Goal: Transaction & Acquisition: Purchase product/service

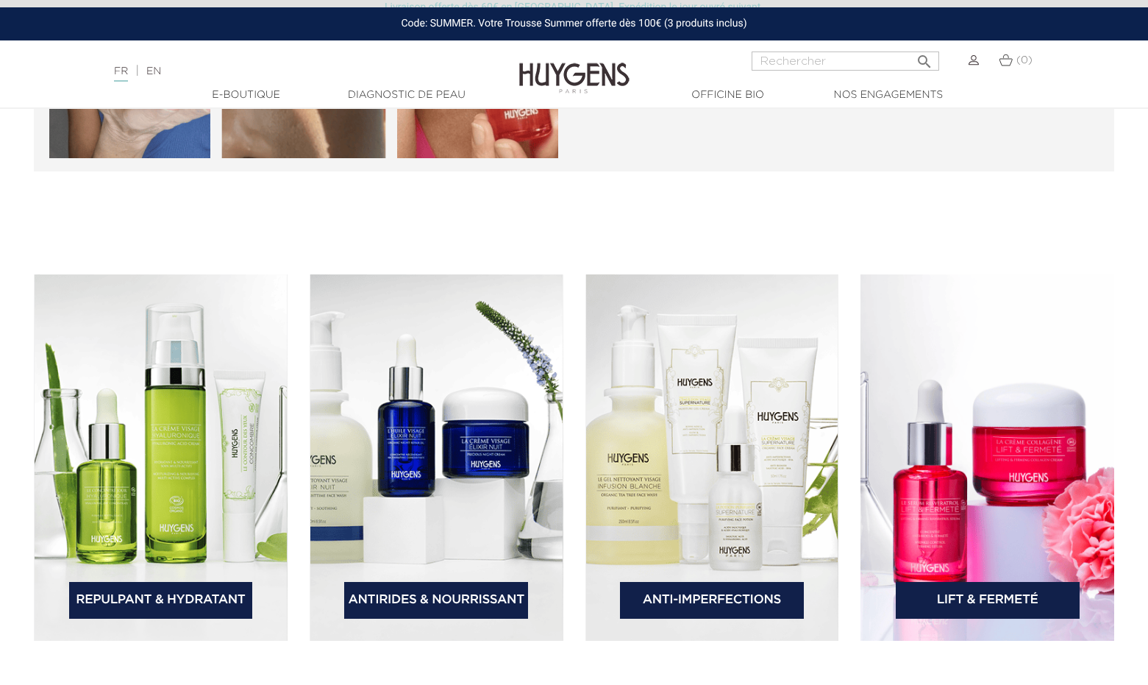
scroll to position [2206, 0]
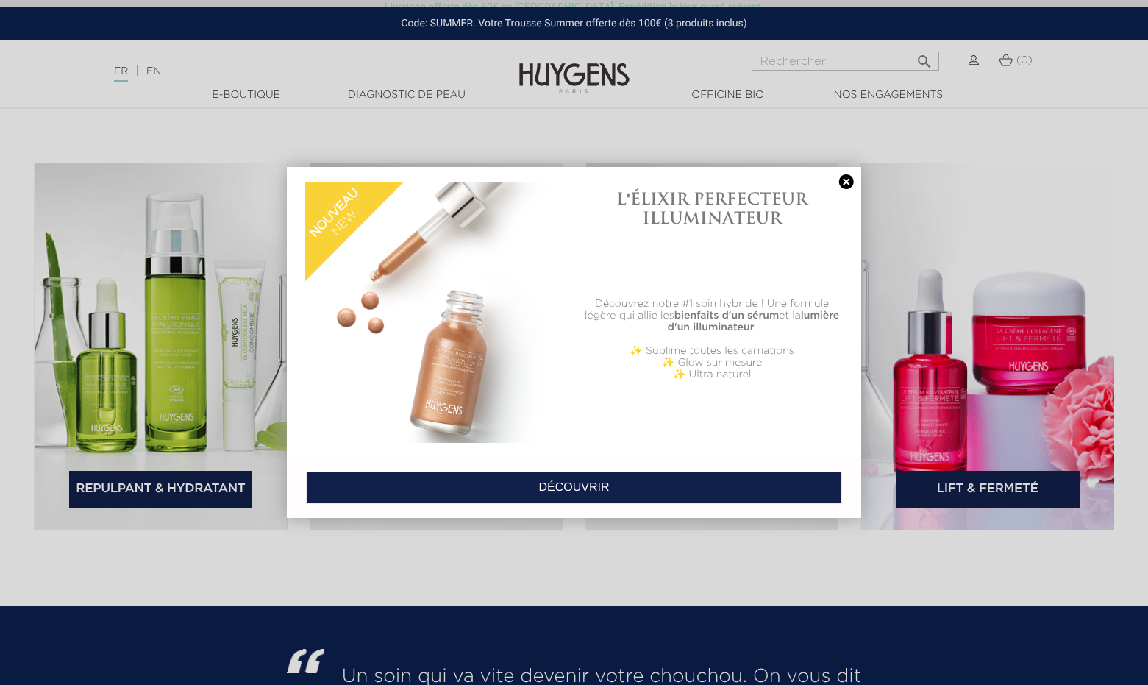
click at [843, 177] on link at bounding box center [846, 181] width 21 height 15
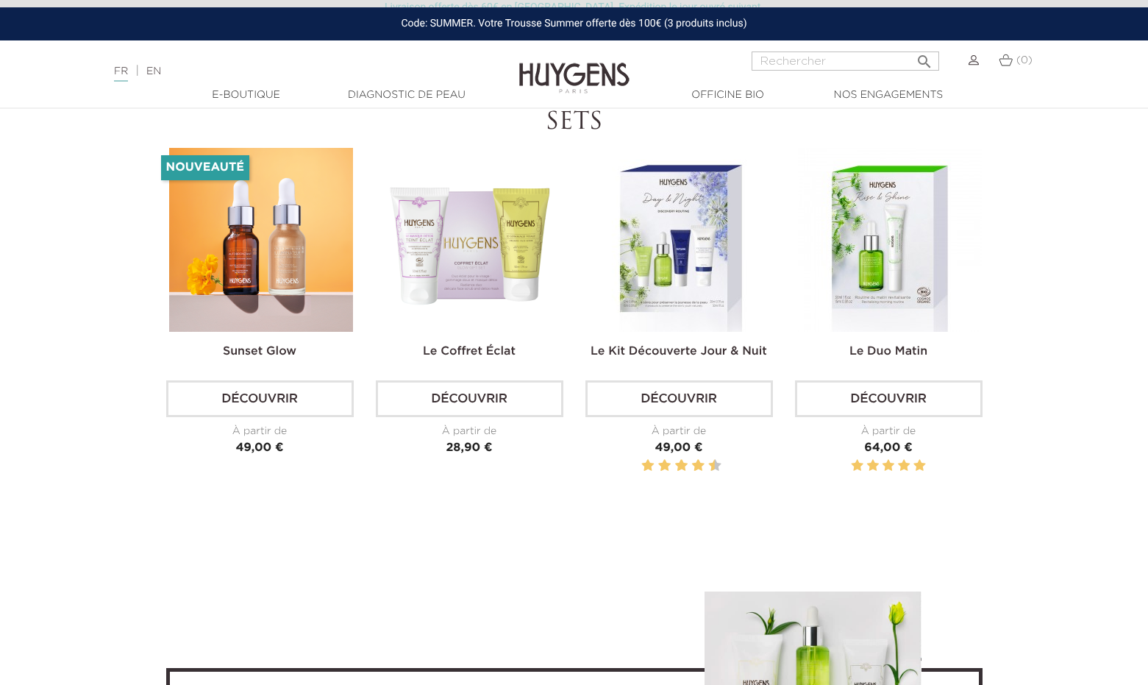
scroll to position [4371, 0]
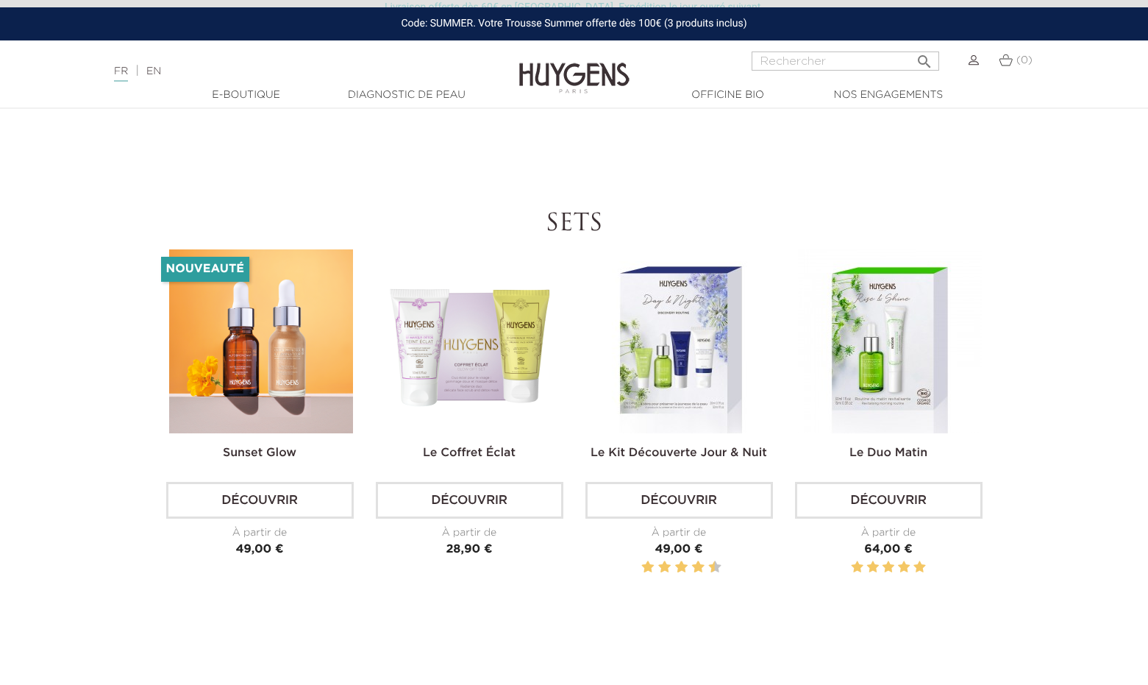
click at [260, 324] on img at bounding box center [261, 341] width 184 height 184
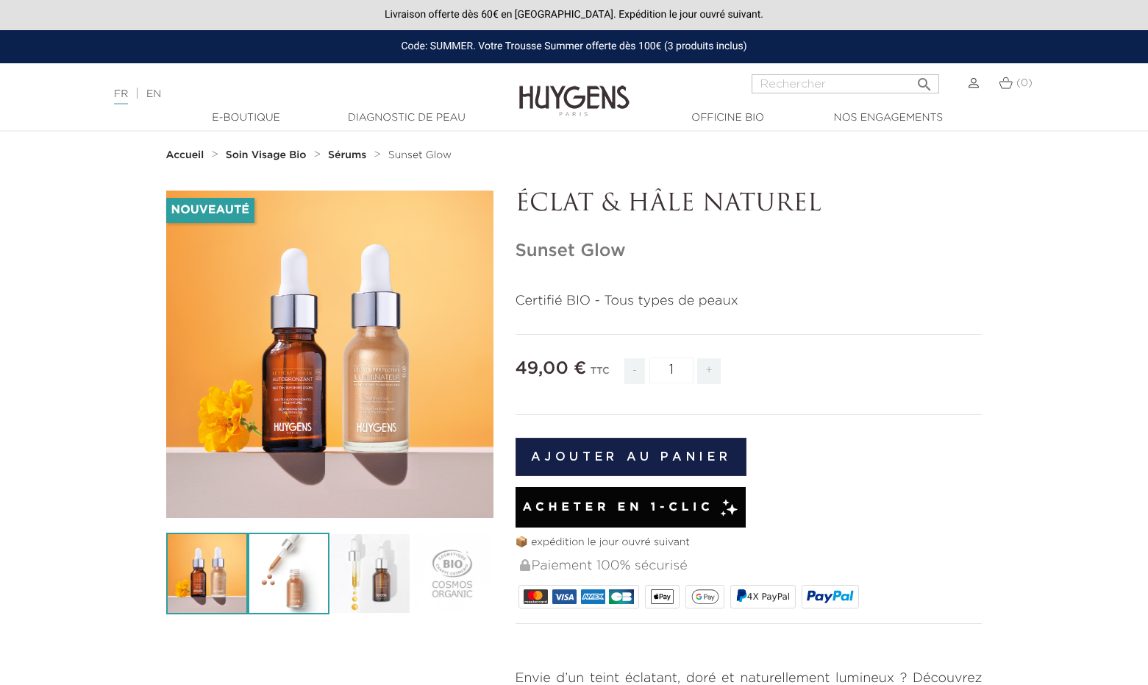
click at [271, 563] on img at bounding box center [289, 573] width 82 height 82
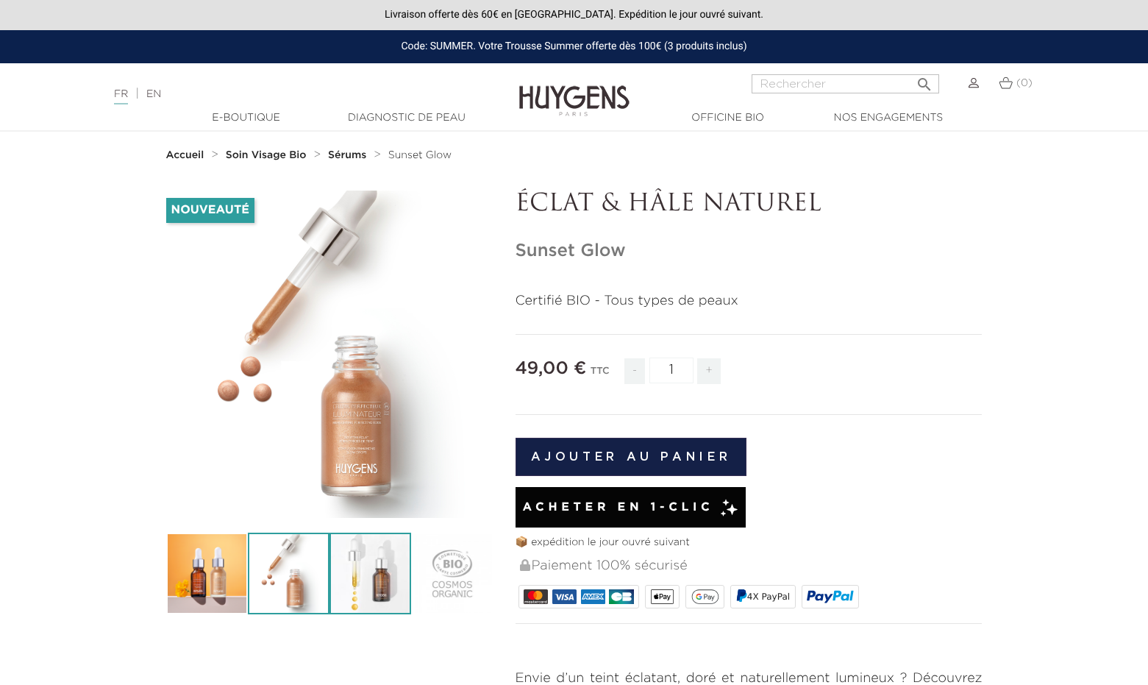
click at [371, 566] on img at bounding box center [370, 573] width 82 height 82
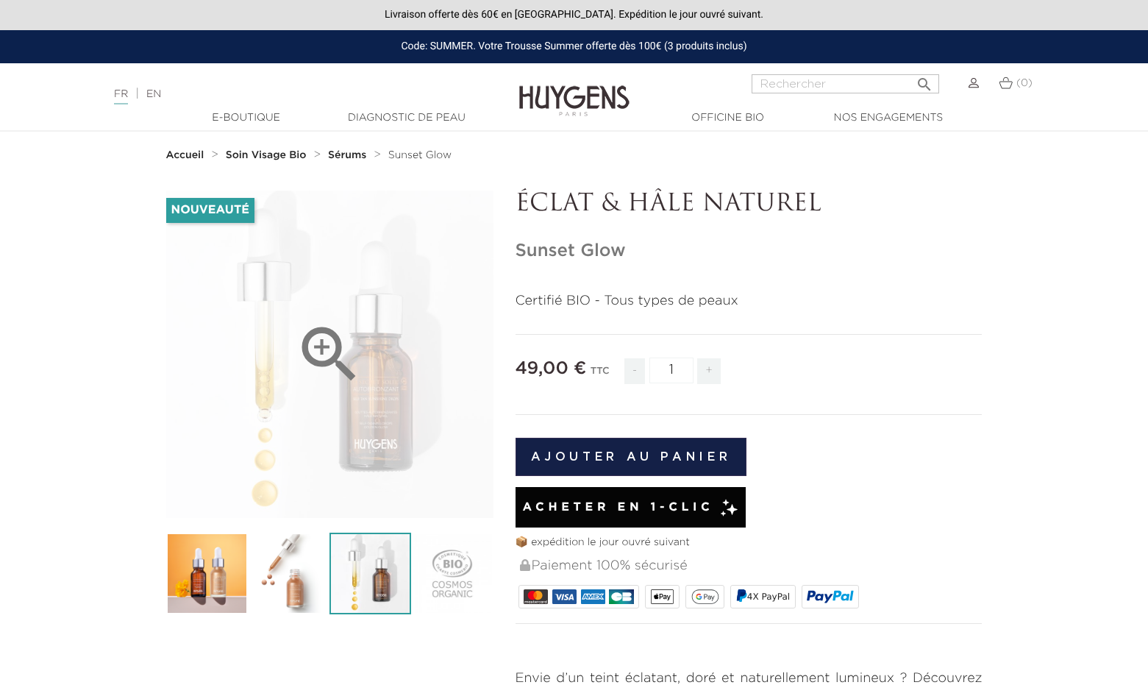
click at [326, 345] on icon "" at bounding box center [330, 355] width 74 height 74
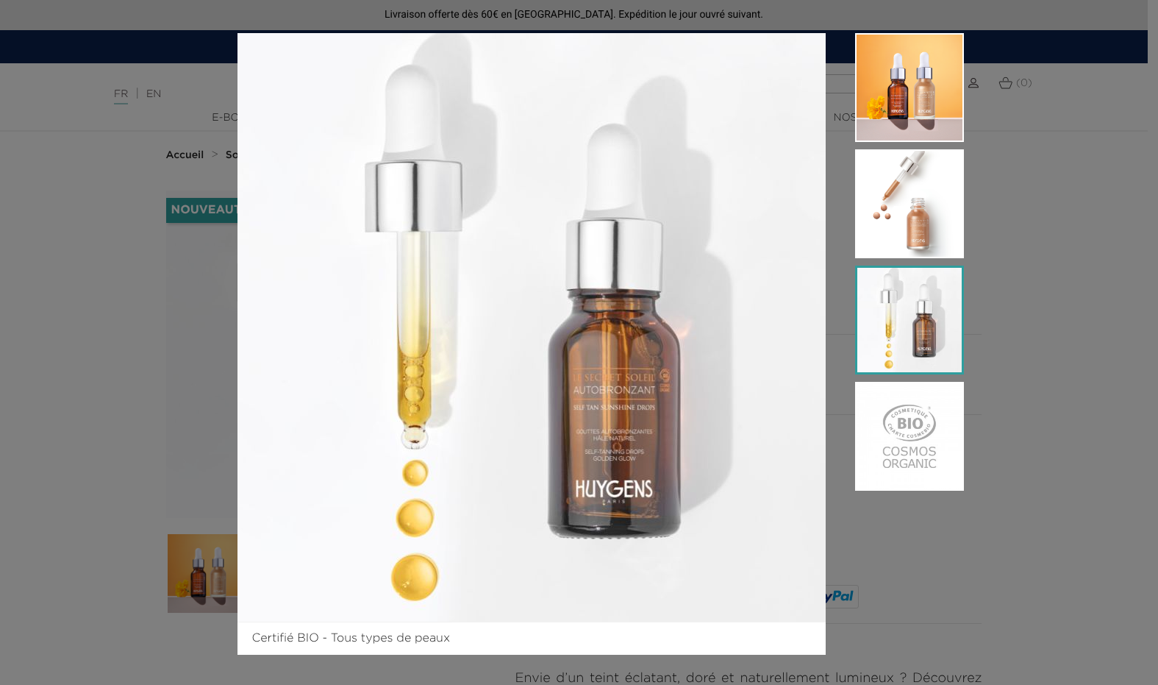
click at [889, 312] on img at bounding box center [909, 319] width 109 height 109
click at [900, 440] on img at bounding box center [909, 436] width 109 height 109
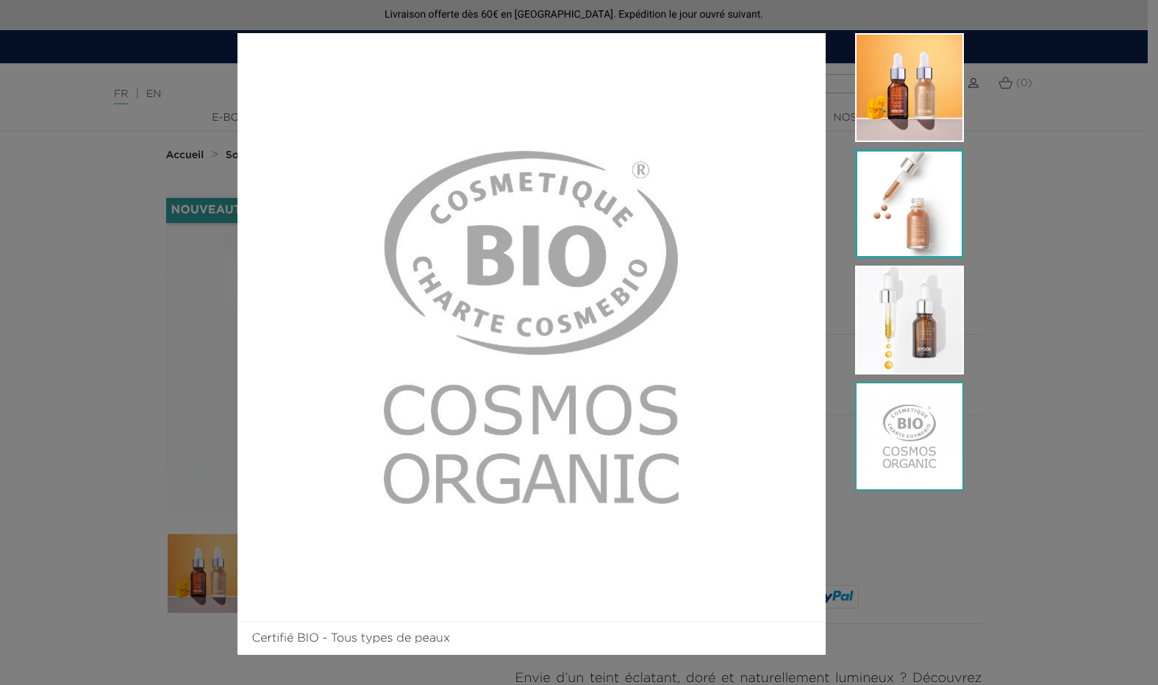
click at [890, 224] on img at bounding box center [909, 203] width 109 height 109
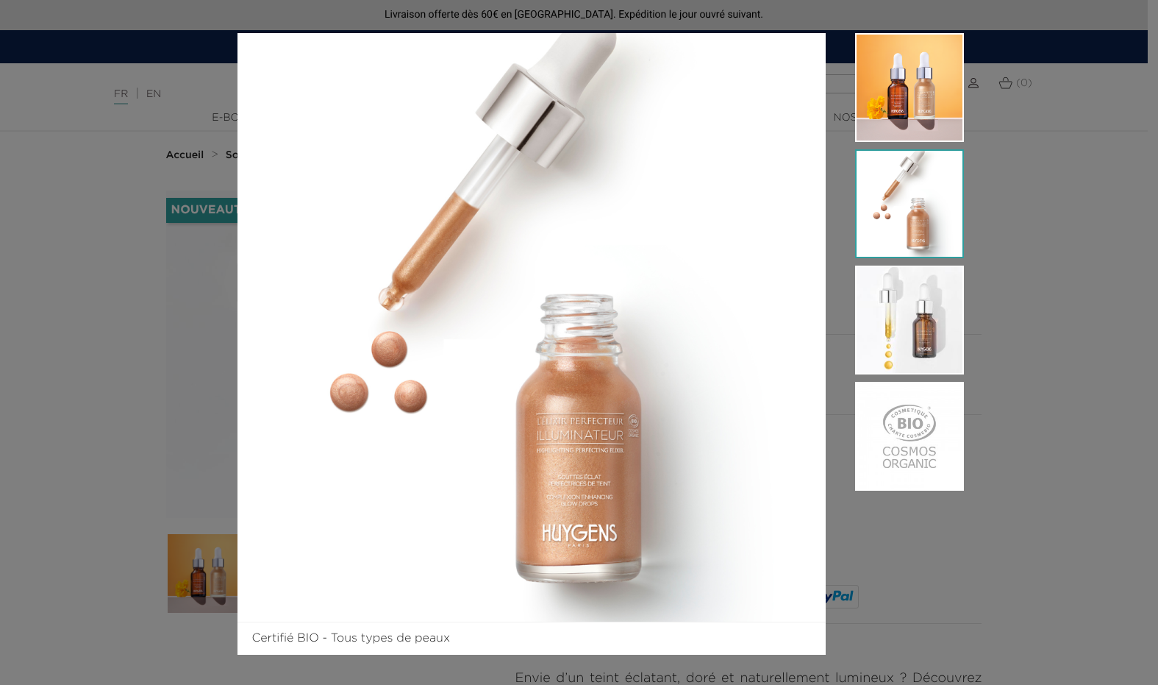
click at [1021, 285] on div "Certifié BIO - Tous types de peaux" at bounding box center [579, 342] width 1158 height 685
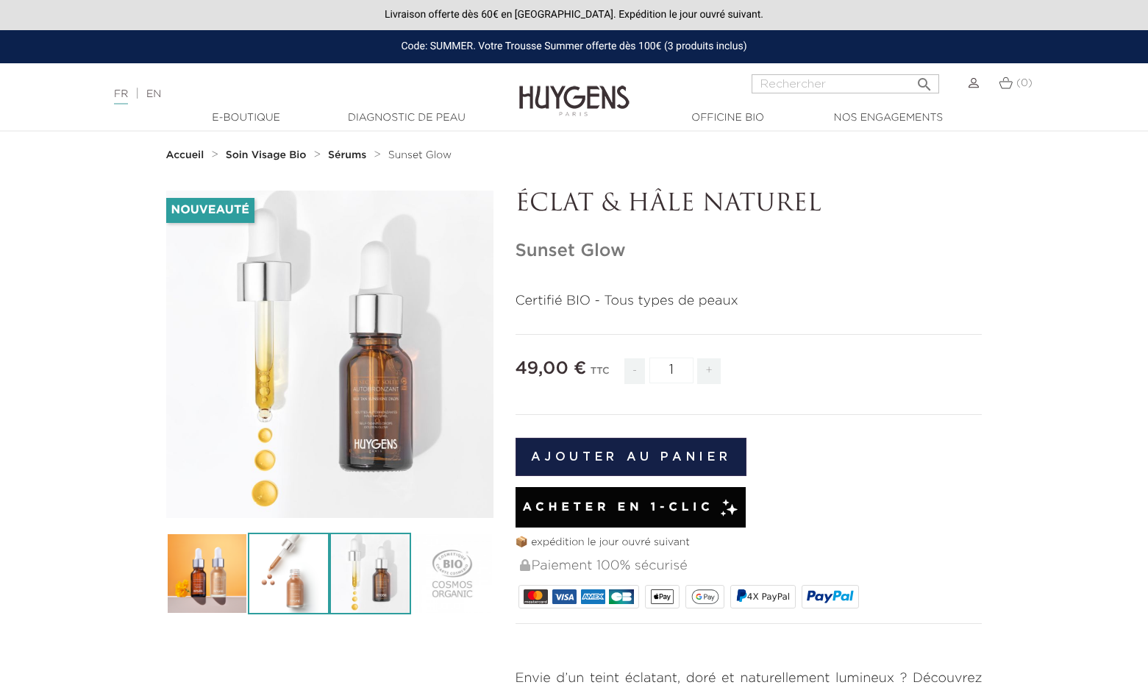
click at [293, 571] on img at bounding box center [289, 573] width 82 height 82
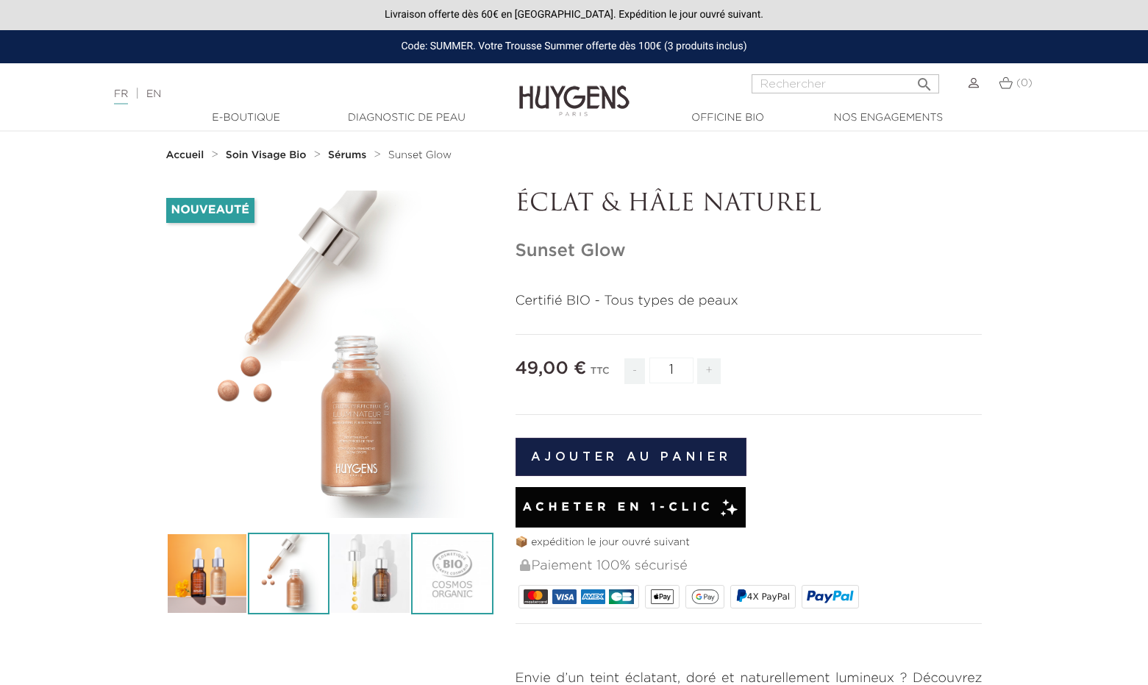
click at [447, 553] on img at bounding box center [452, 573] width 82 height 82
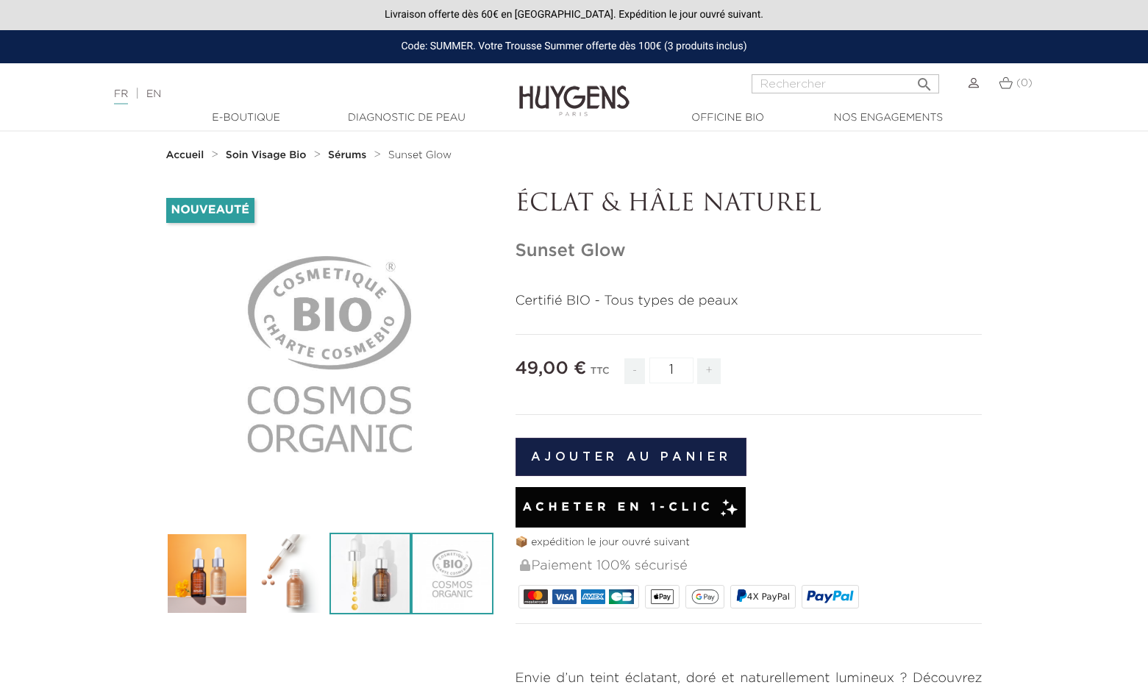
drag, startPoint x: 381, startPoint y: 564, endPoint x: 344, endPoint y: 564, distance: 36.8
click at [381, 564] on img at bounding box center [370, 573] width 82 height 82
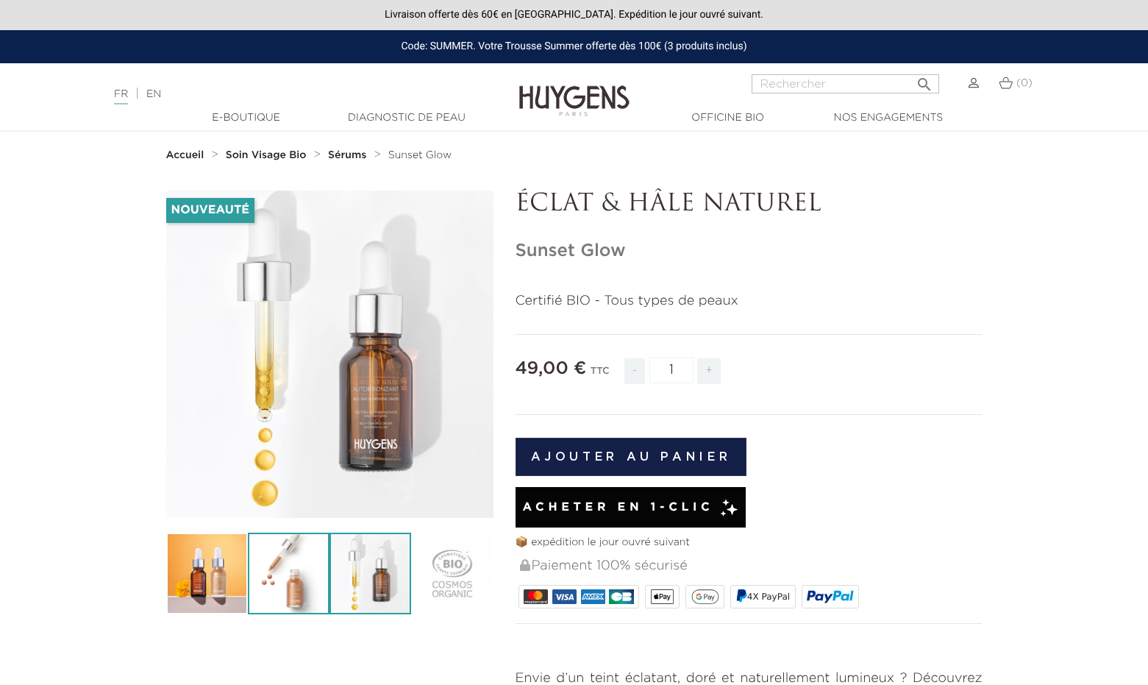
click at [305, 568] on img at bounding box center [289, 573] width 82 height 82
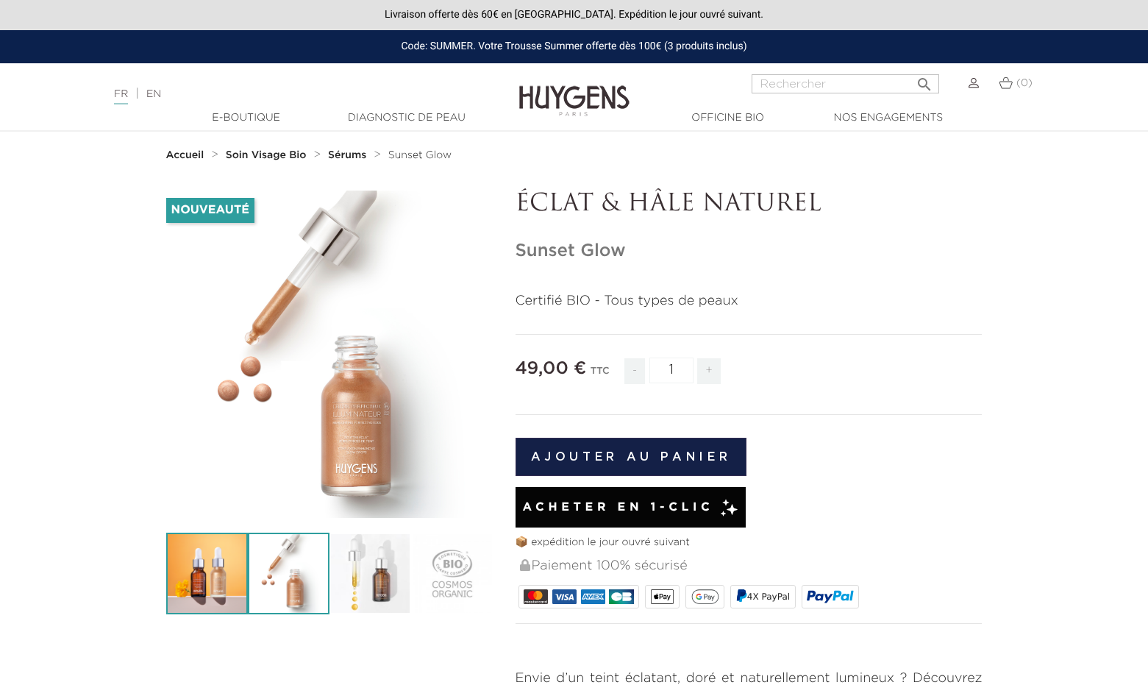
click at [225, 564] on img at bounding box center [207, 573] width 82 height 82
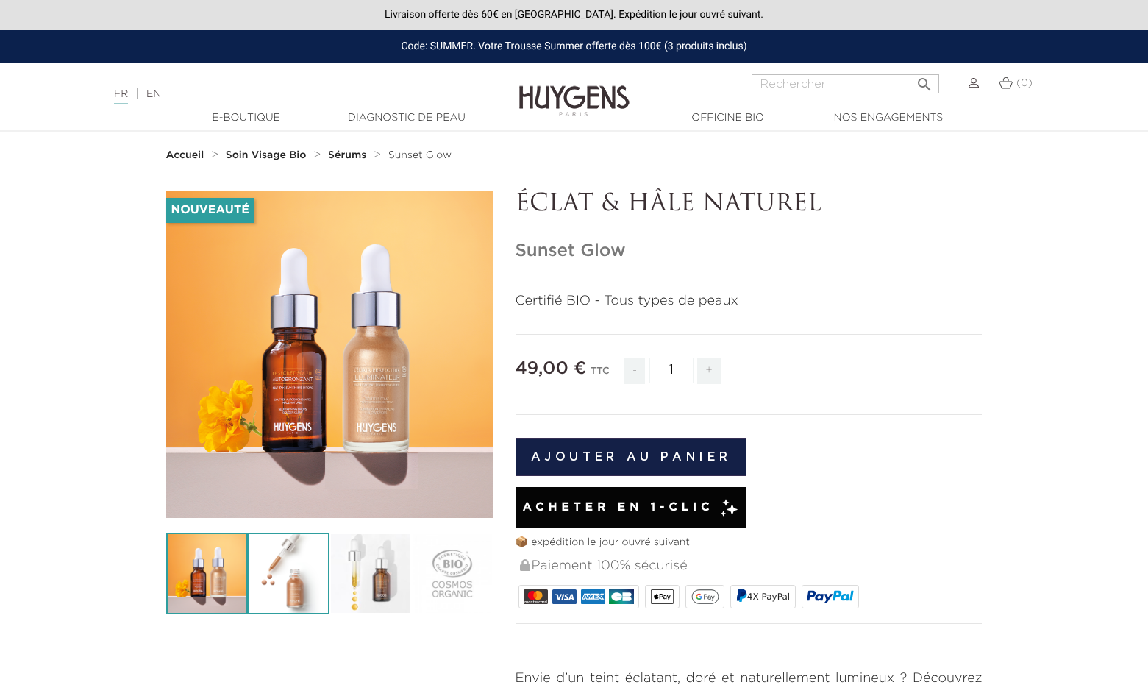
click at [282, 565] on img at bounding box center [289, 573] width 82 height 82
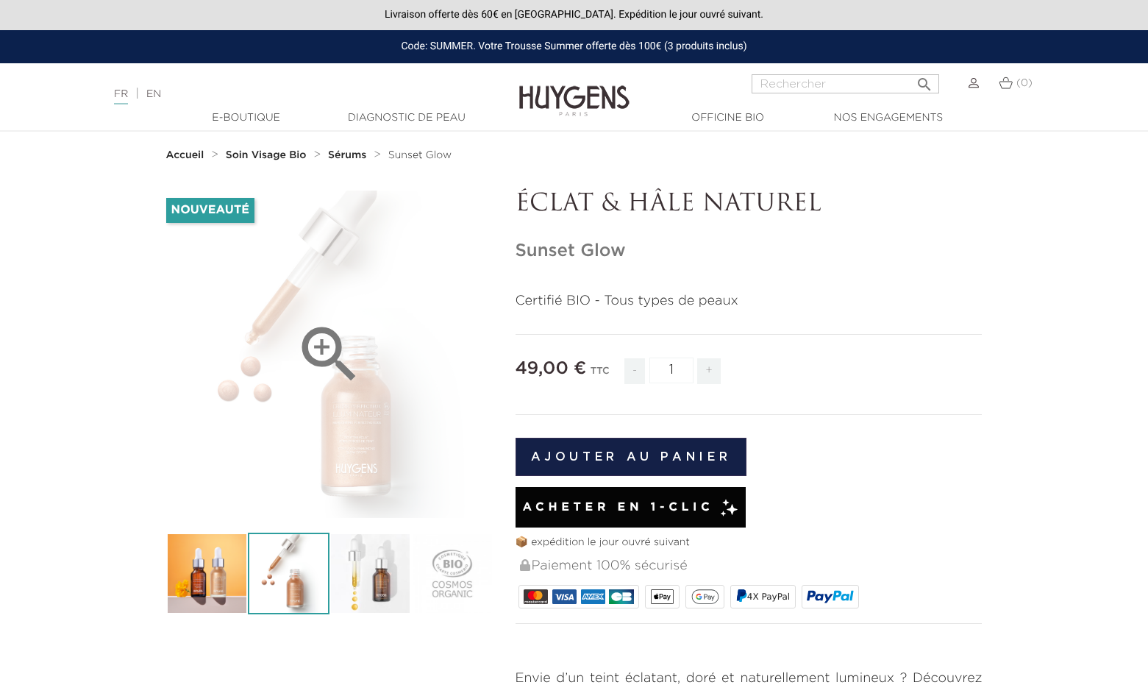
click at [326, 342] on icon "" at bounding box center [330, 355] width 74 height 74
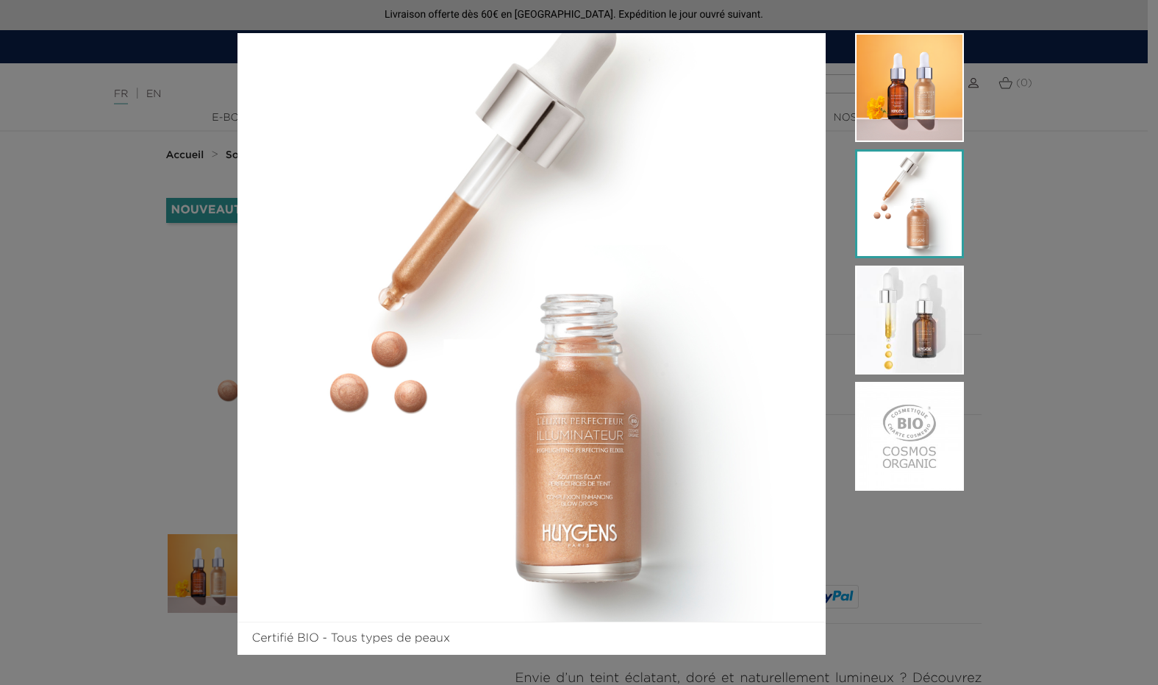
click at [902, 213] on img at bounding box center [909, 203] width 109 height 109
click at [906, 333] on img at bounding box center [909, 319] width 109 height 109
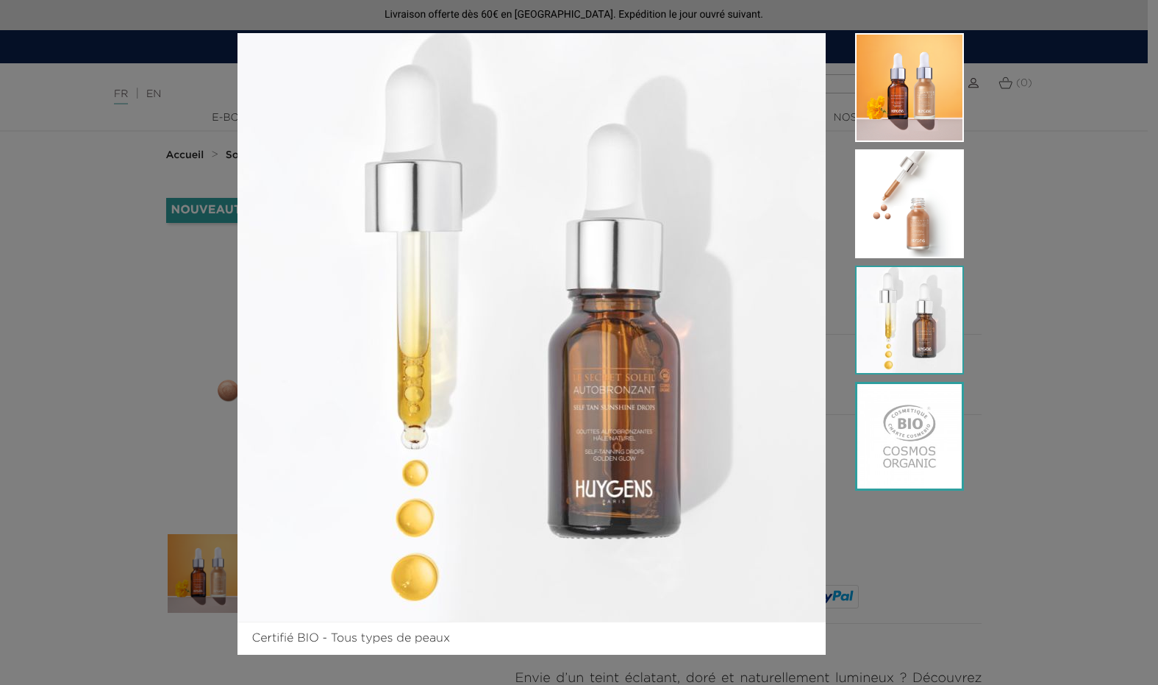
drag, startPoint x: 904, startPoint y: 455, endPoint x: 939, endPoint y: 453, distance: 35.4
click at [904, 456] on img at bounding box center [909, 436] width 109 height 109
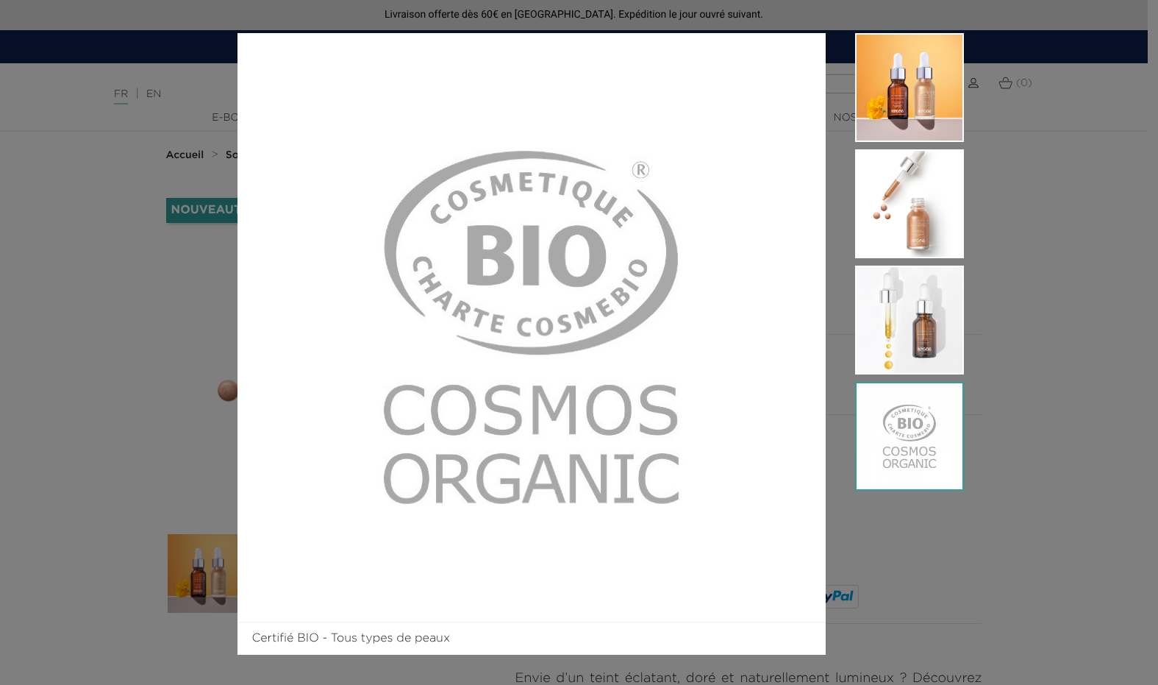
click at [1029, 413] on div "Certifié BIO - Tous types de peaux" at bounding box center [579, 342] width 1158 height 685
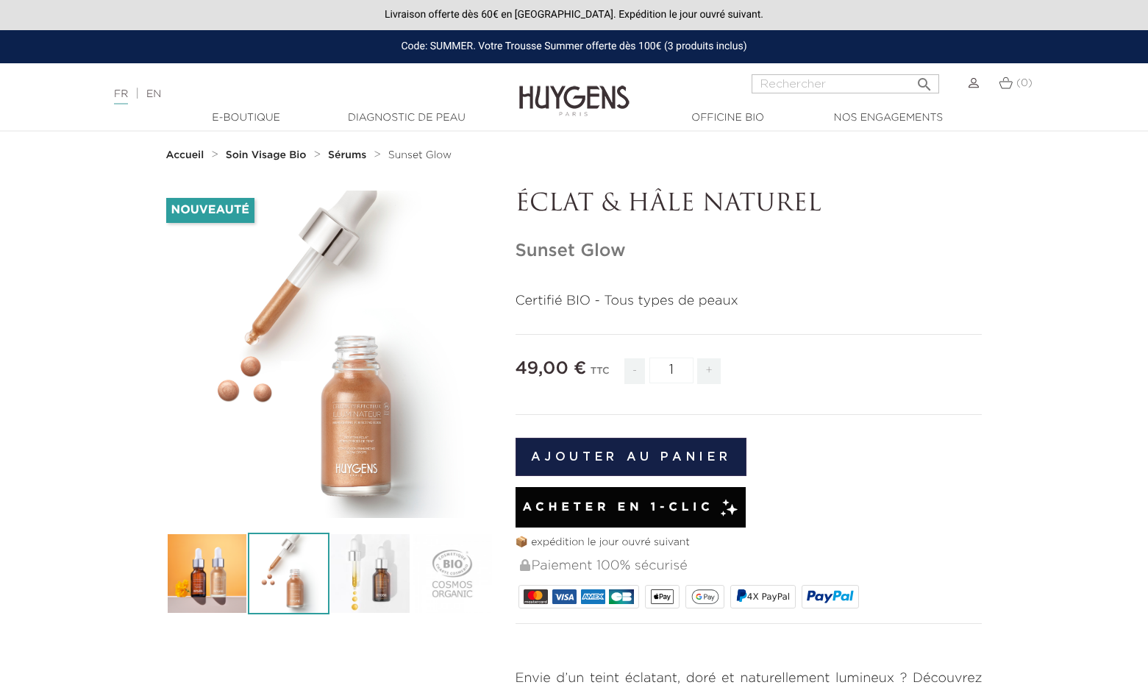
click at [566, 90] on img at bounding box center [574, 90] width 110 height 57
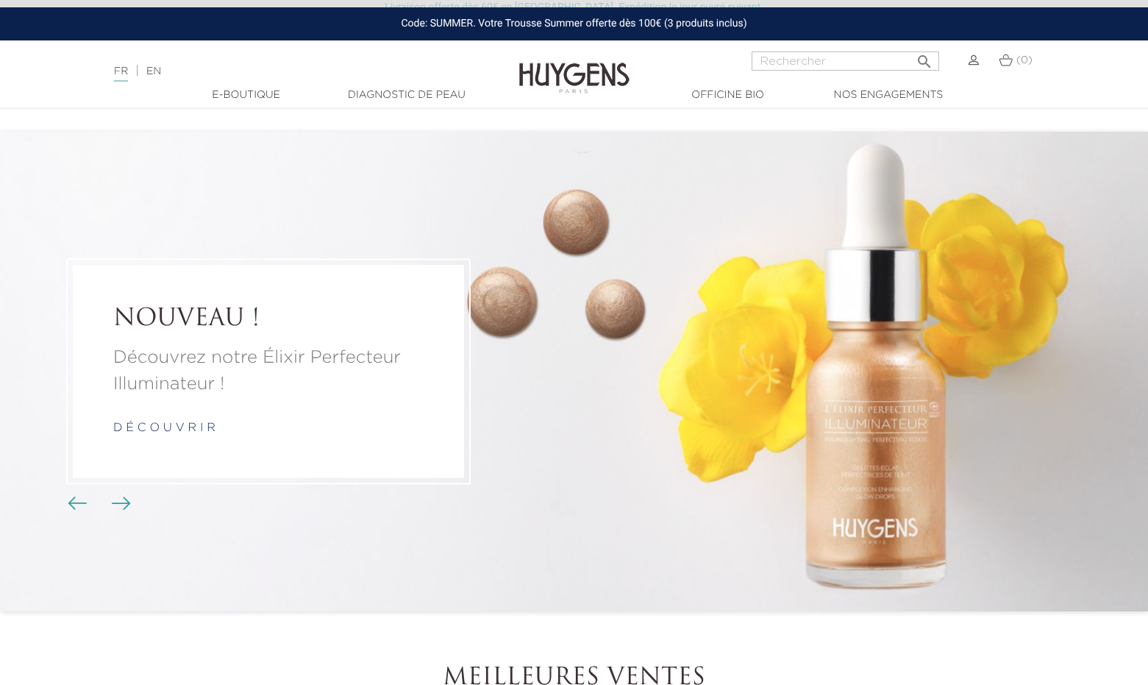
scroll to position [437, 0]
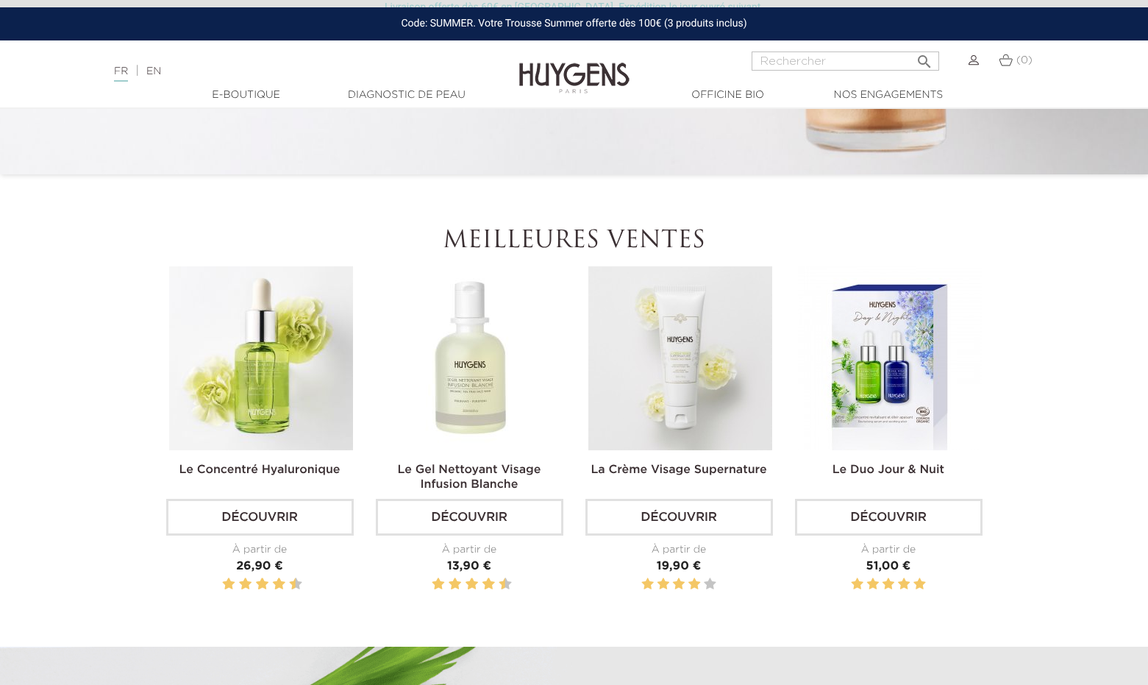
click at [496, 386] on img at bounding box center [471, 358] width 184 height 184
